Goal: Check status: Check status

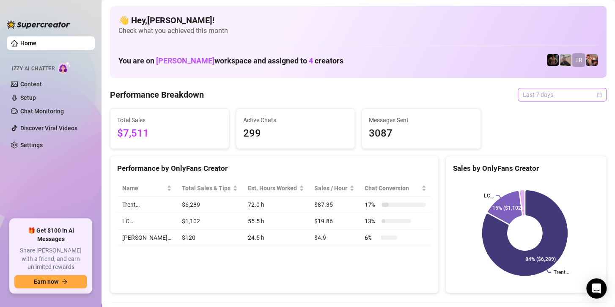
click at [553, 96] on span "Last 7 days" at bounding box center [562, 94] width 79 height 13
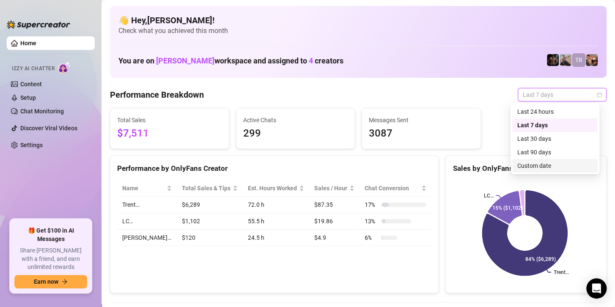
click at [529, 166] on div "Custom date" at bounding box center [554, 165] width 75 height 9
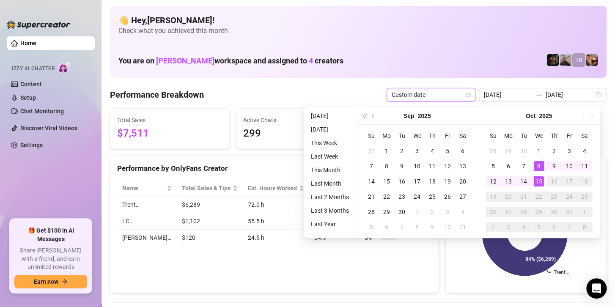
type input "[DATE]"
click at [539, 184] on div "15" at bounding box center [539, 181] width 10 height 10
type input "[DATE]"
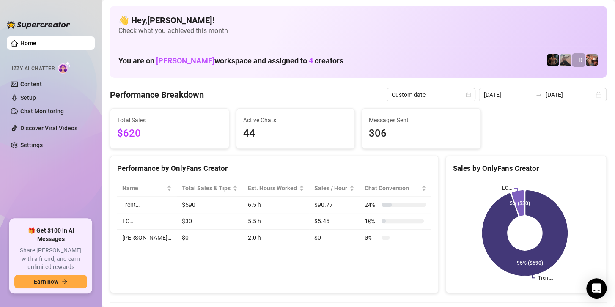
scroll to position [42, 0]
